Goal: Information Seeking & Learning: Learn about a topic

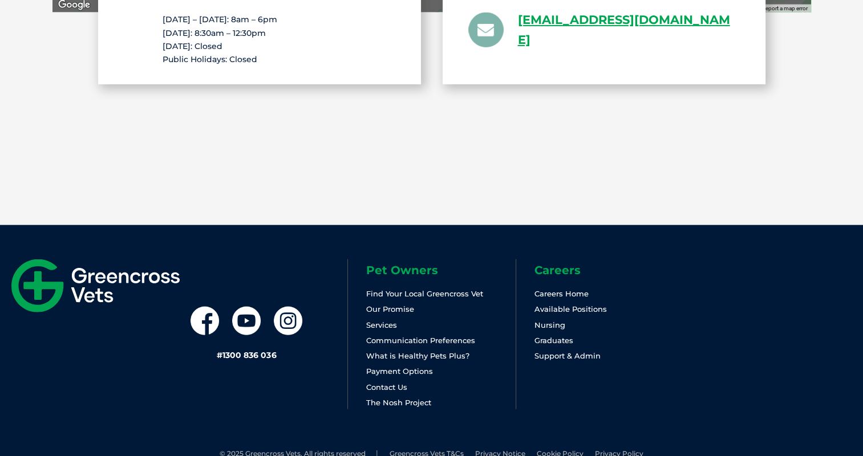
scroll to position [2513, 0]
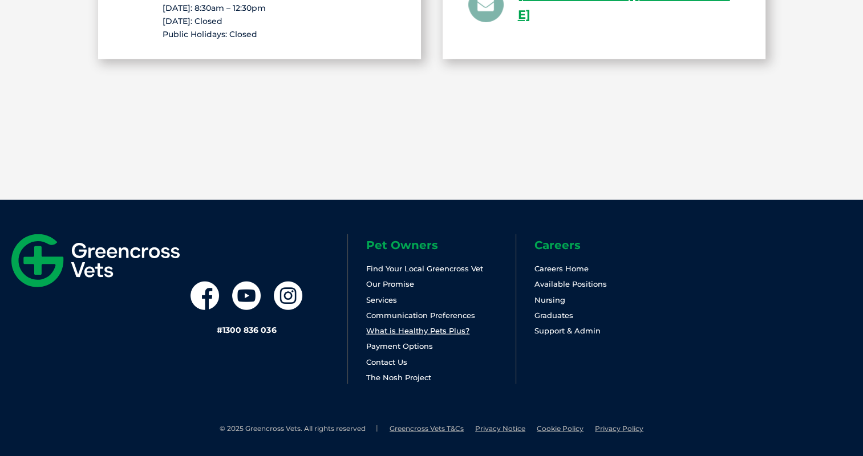
click at [421, 327] on link "What is Healthy Pets Plus?" at bounding box center [417, 330] width 103 height 9
click at [388, 298] on link "Services" at bounding box center [381, 299] width 31 height 9
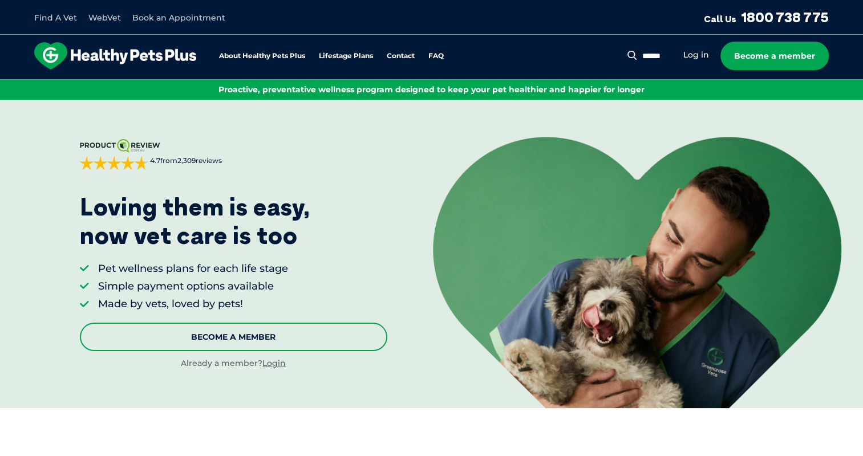
click at [233, 337] on link "Become A Member" at bounding box center [233, 337] width 307 height 29
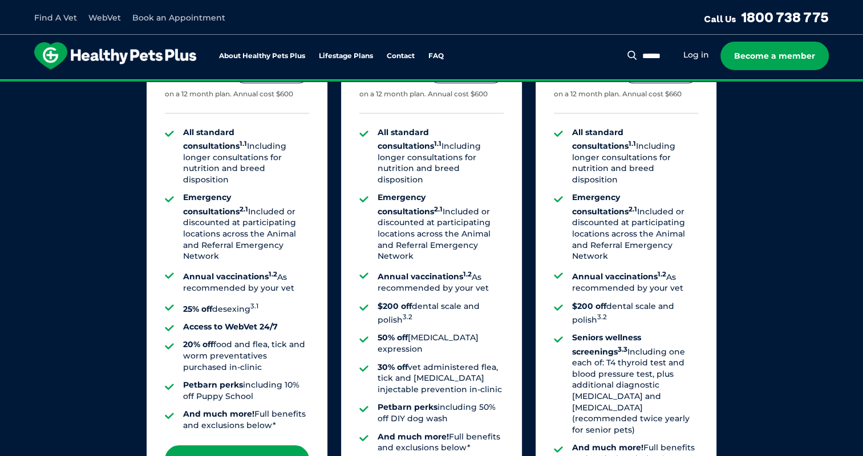
scroll to position [1009, 0]
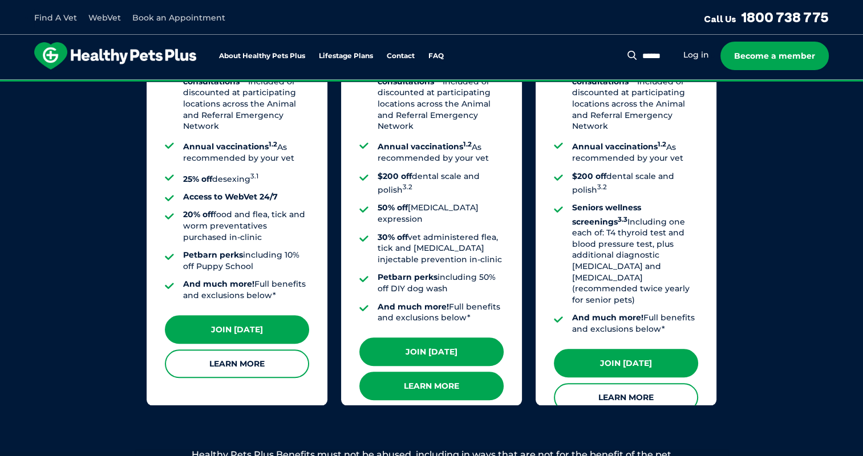
click at [424, 372] on link "Learn More" at bounding box center [431, 386] width 144 height 29
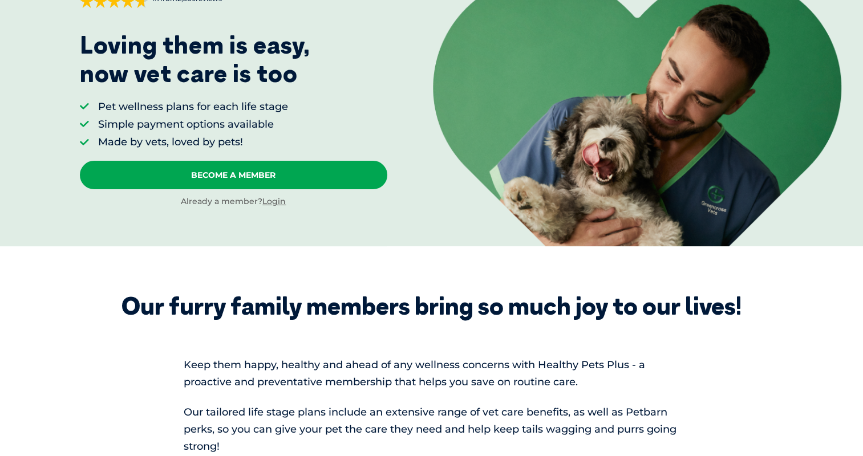
scroll to position [0, 0]
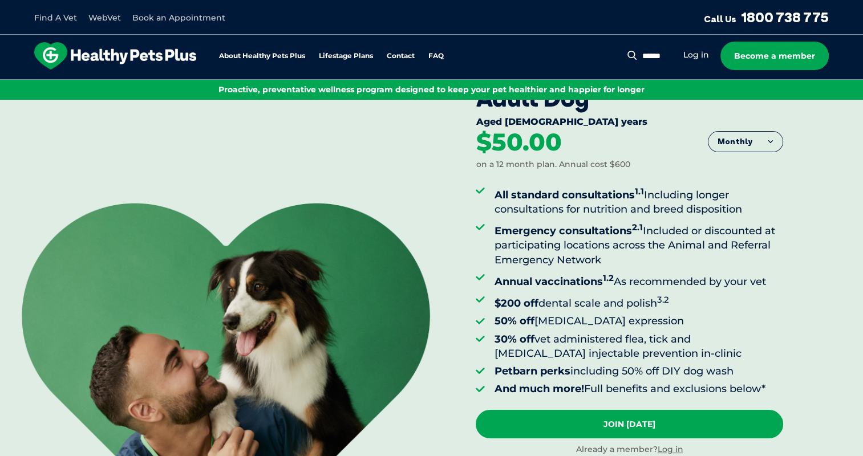
scroll to position [62, 0]
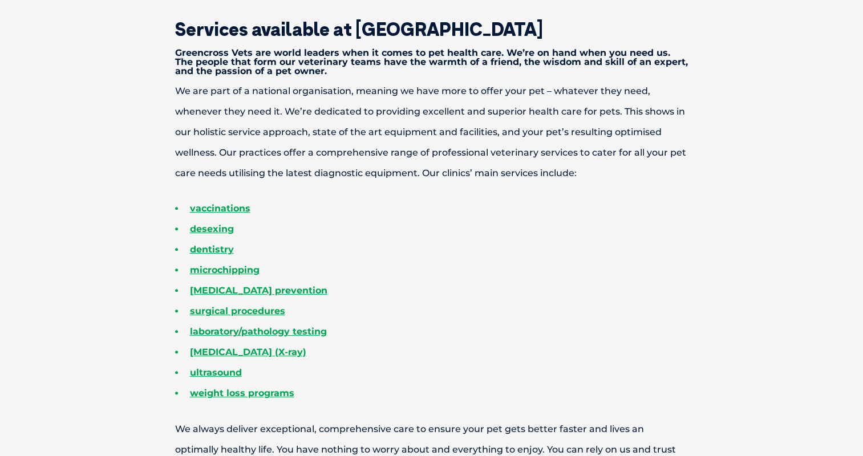
scroll to position [356, 0]
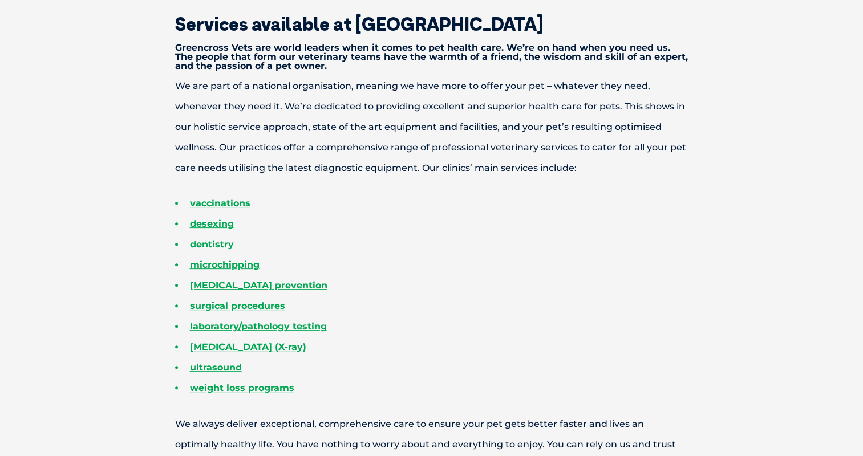
click at [223, 242] on link "dentistry" at bounding box center [212, 244] width 44 height 11
